Goal: Find specific page/section: Find specific page/section

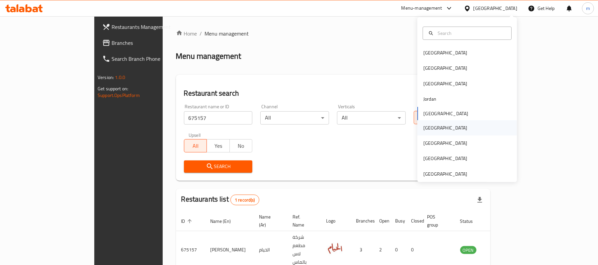
click at [423, 130] on div "[GEOGRAPHIC_DATA]" at bounding box center [445, 127] width 44 height 7
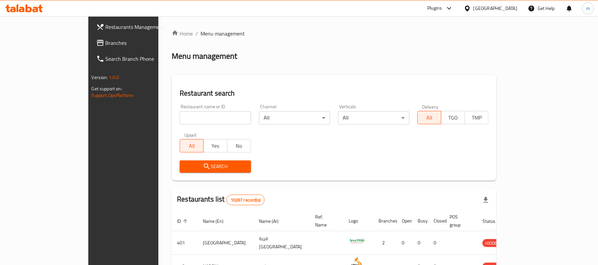
click at [91, 47] on link "Branches" at bounding box center [139, 43] width 97 height 16
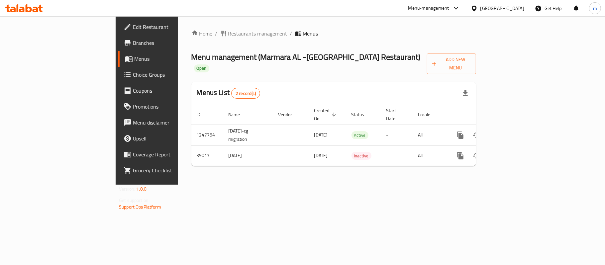
click at [191, 43] on div "Home / Restaurants management / Menus Menu management ( Marmara AL -Turkey Rest…" at bounding box center [333, 101] width 285 height 142
click at [228, 37] on span "Restaurants management" at bounding box center [257, 34] width 59 height 8
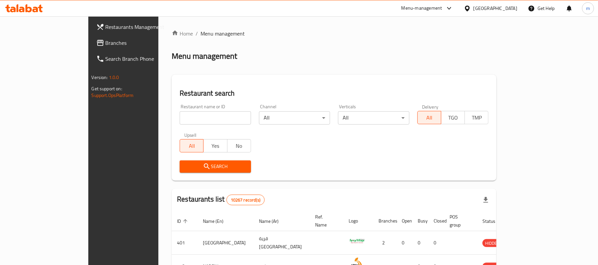
click at [180, 117] on input "search" at bounding box center [215, 117] width 71 height 13
paste input "20285"
type input "20285"
click button "Search" at bounding box center [215, 166] width 71 height 12
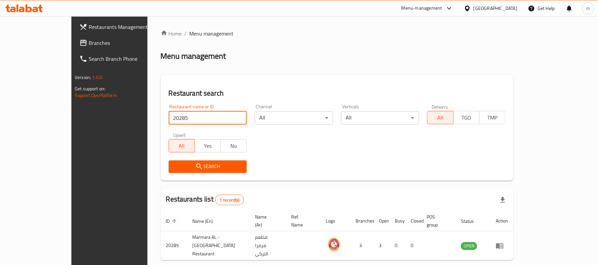
click at [220, 118] on input "20285" at bounding box center [208, 117] width 78 height 13
click at [473, 11] on div at bounding box center [469, 8] width 10 height 7
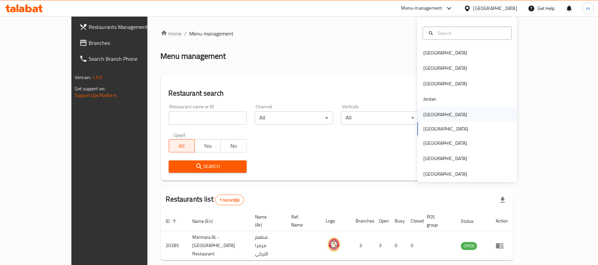
click at [423, 114] on div "[GEOGRAPHIC_DATA]" at bounding box center [445, 114] width 44 height 7
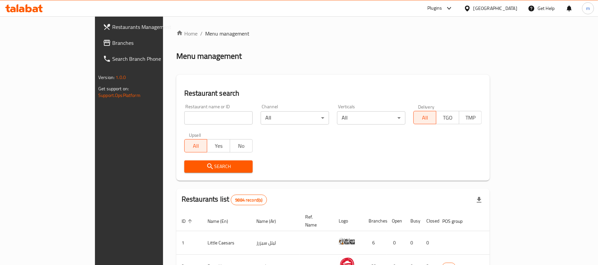
click at [112, 43] on span "Branches" at bounding box center [150, 43] width 77 height 8
